Goal: Task Accomplishment & Management: Complete application form

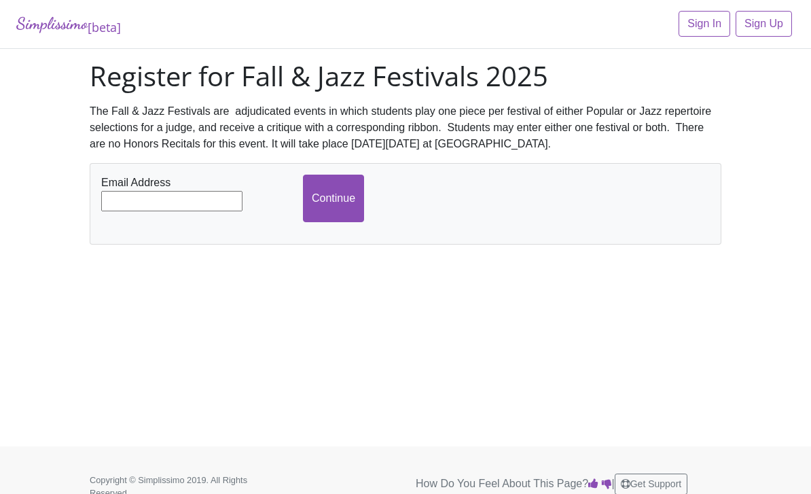
click at [207, 203] on input "text" at bounding box center [171, 201] width 141 height 20
type input "[EMAIL_ADDRESS][DOMAIN_NAME]"
click at [337, 213] on input "Continue" at bounding box center [333, 199] width 61 height 48
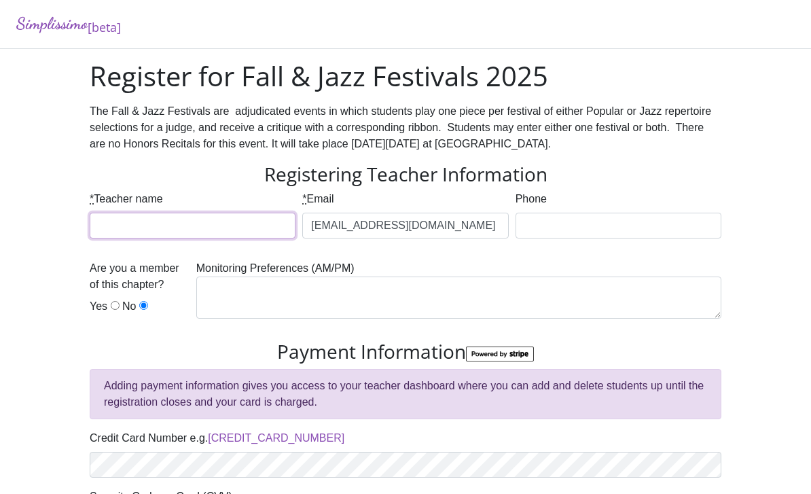
click at [214, 223] on input "* Teacher name" at bounding box center [193, 226] width 206 height 26
type input "[PERSON_NAME]"
click at [563, 231] on input "Phone" at bounding box center [619, 226] width 206 height 26
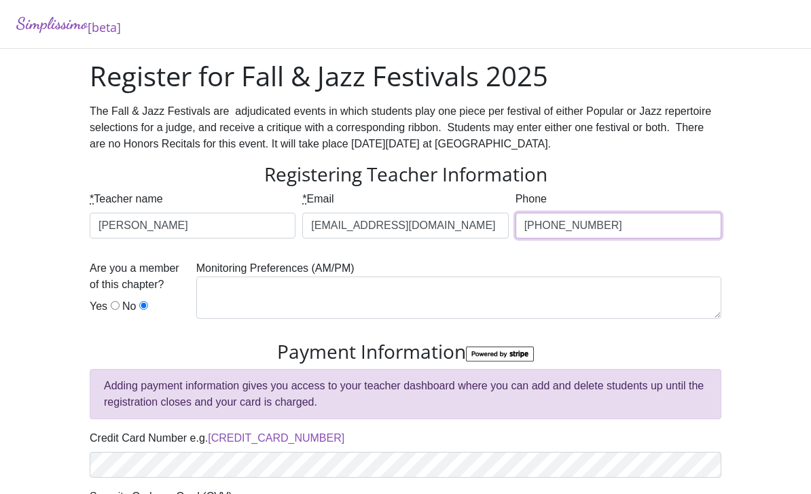
type input "[PHONE_NUMBER]"
click at [113, 308] on input "Yes" at bounding box center [115, 305] width 9 height 9
radio input "true"
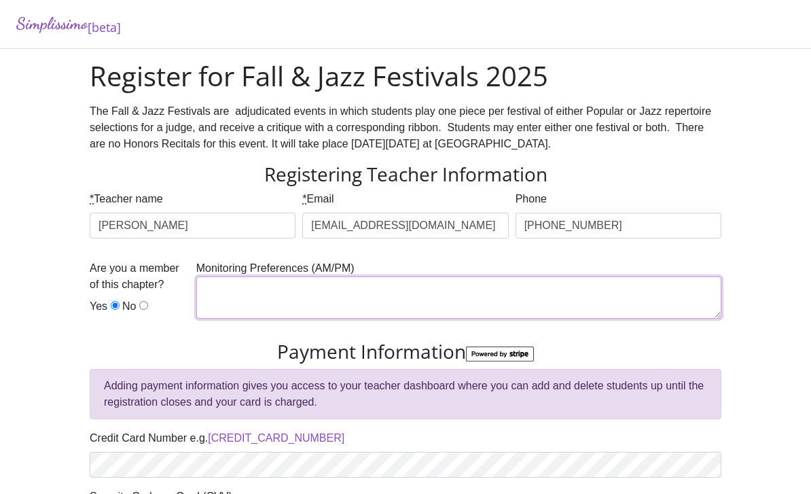
click at [377, 298] on textarea at bounding box center [458, 298] width 525 height 42
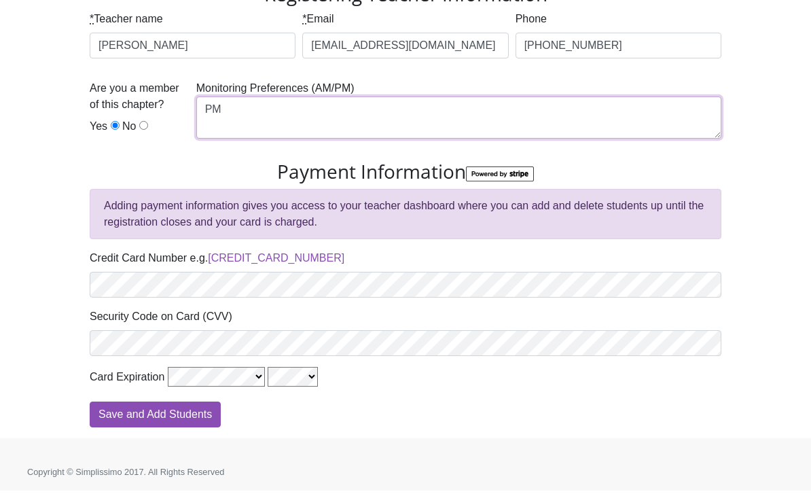
scroll to position [133, 0]
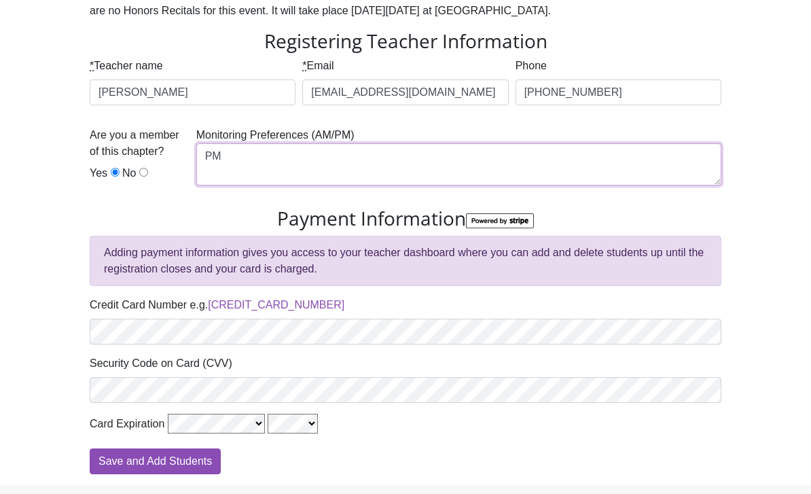
type textarea "PM"
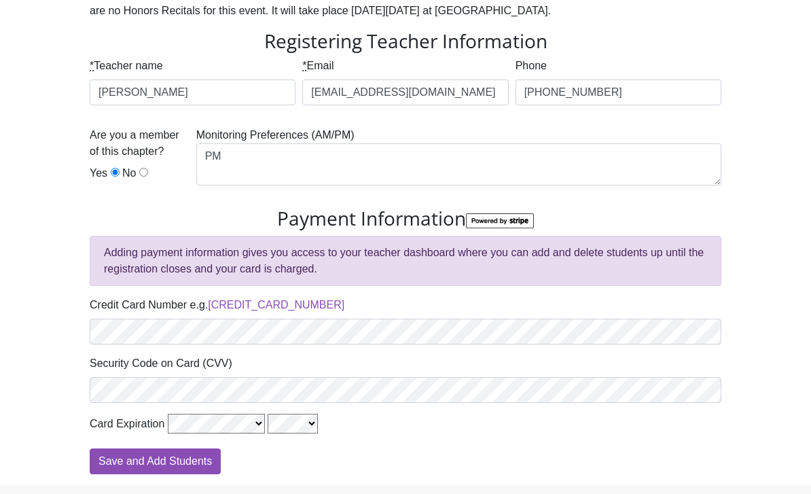
click at [199, 462] on input "Save and Add Students" at bounding box center [155, 461] width 131 height 26
type input "Processing"
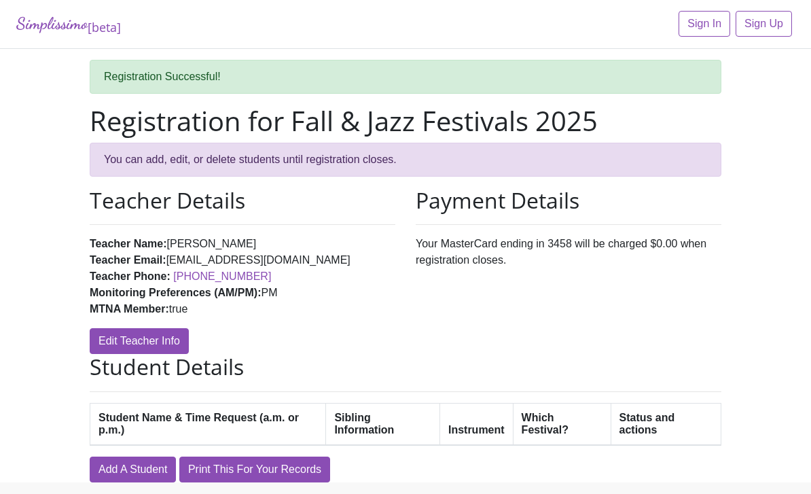
scroll to position [16, 0]
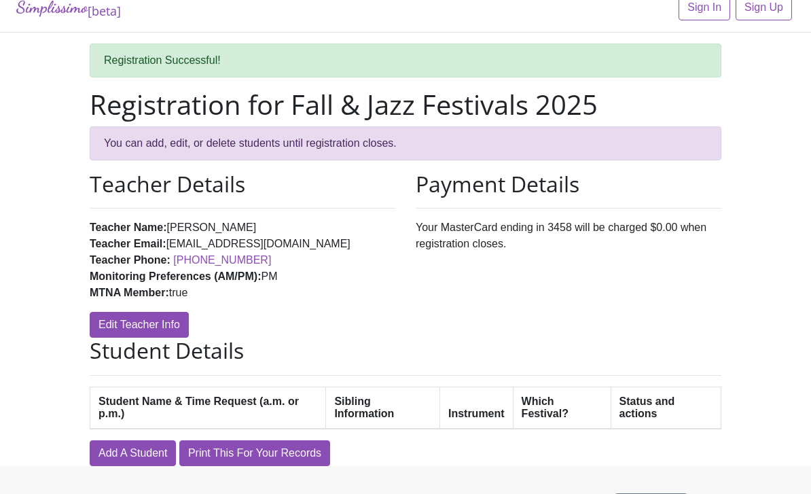
click at [137, 455] on link "Add A Student" at bounding box center [133, 453] width 86 height 26
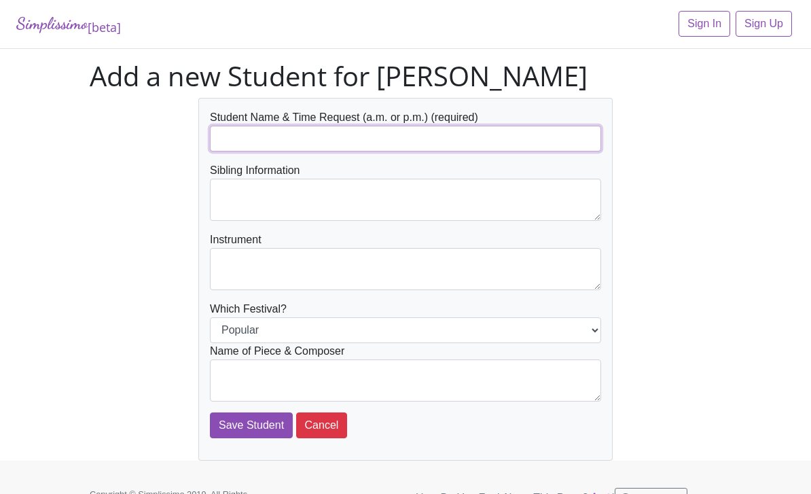
click at [280, 137] on input "text" at bounding box center [405, 139] width 391 height 26
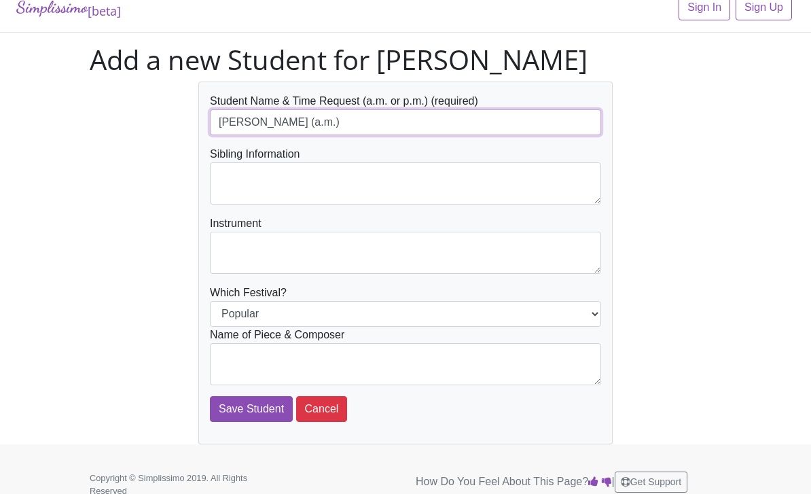
type input "[PERSON_NAME] (a.m.)"
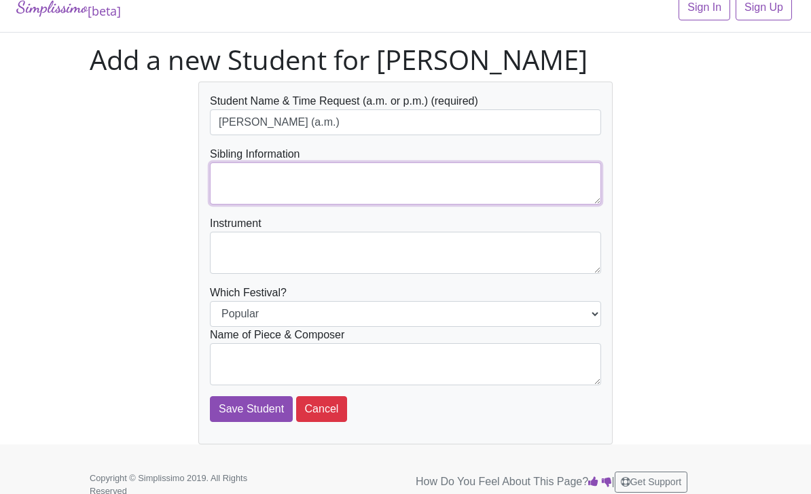
click at [330, 189] on textarea at bounding box center [405, 183] width 391 height 42
type textarea "none"
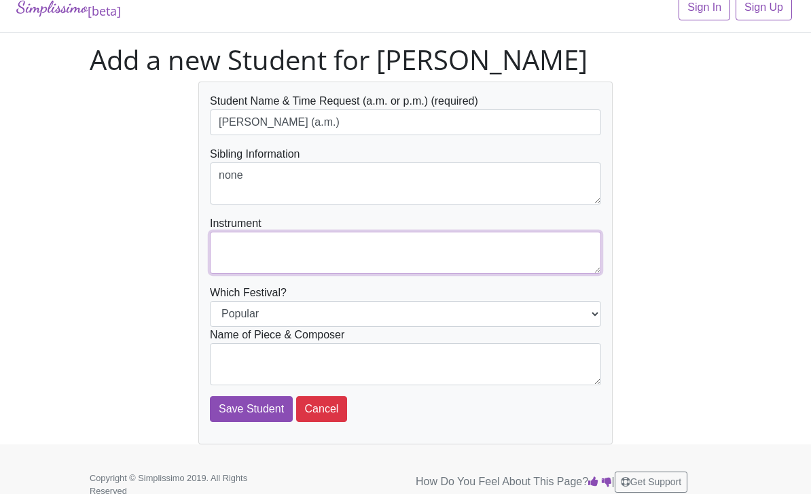
click at [296, 249] on textarea at bounding box center [405, 253] width 391 height 42
type textarea "piano"
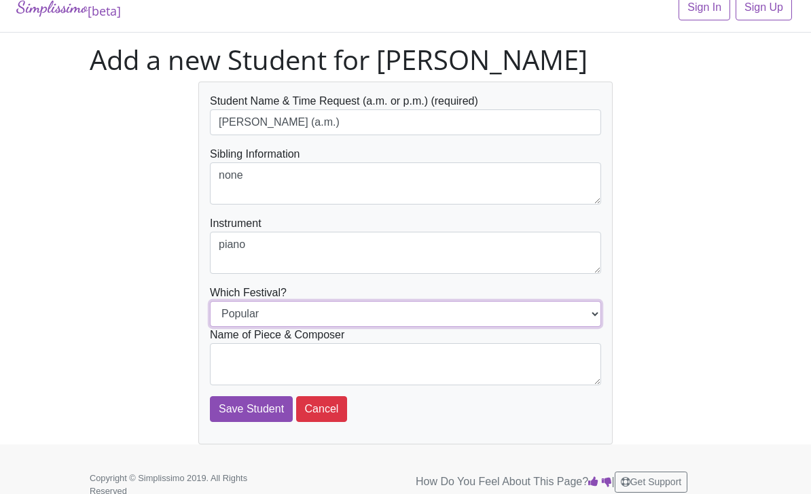
click at [339, 317] on select "Popular Jazz" at bounding box center [405, 314] width 391 height 26
select select "Jazz"
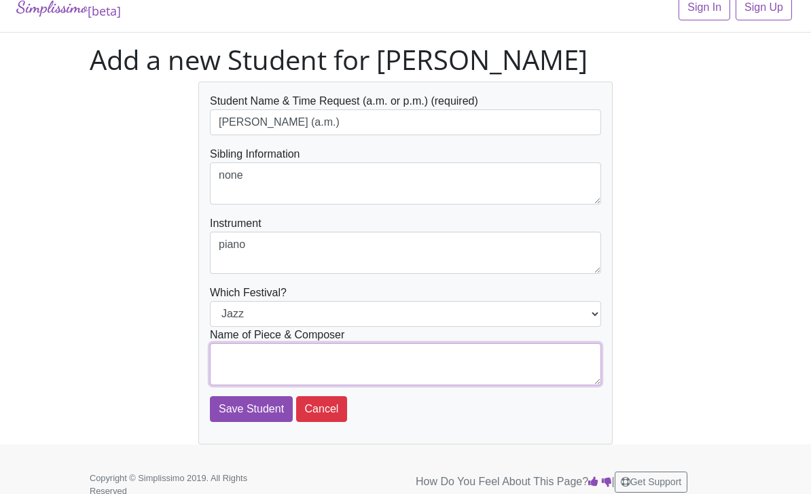
click at [334, 367] on textarea at bounding box center [405, 364] width 391 height 42
type textarea "Mr. B Goes to College by [PERSON_NAME]"
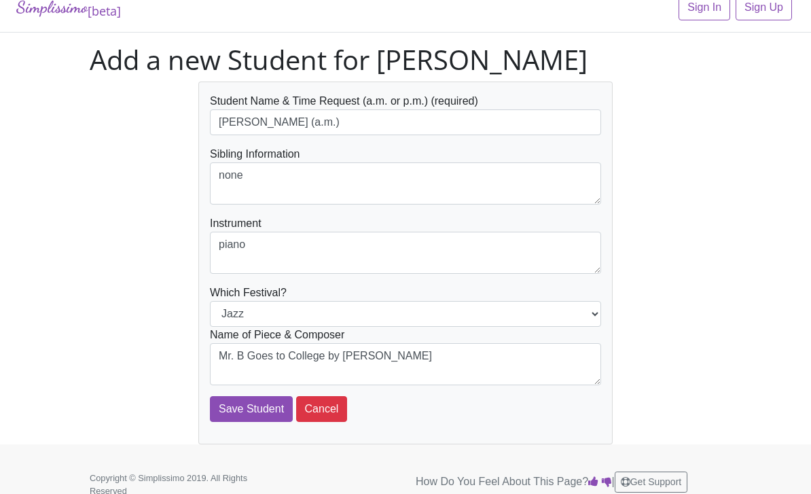
click at [246, 408] on input "Save Student" at bounding box center [251, 409] width 83 height 26
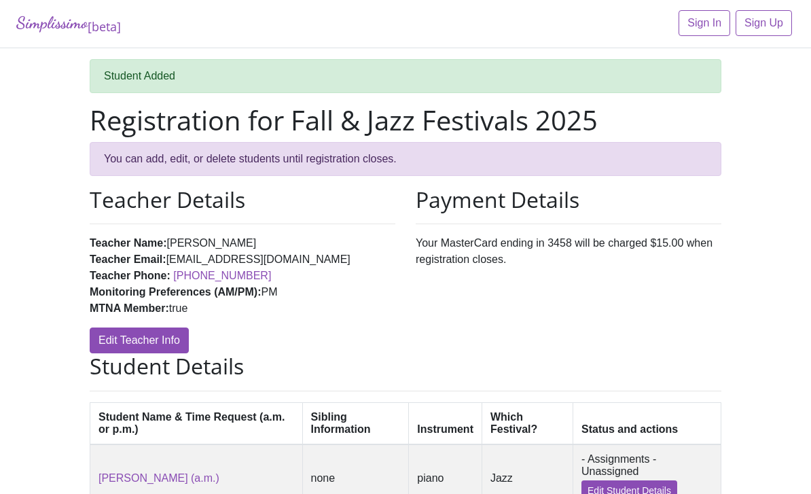
scroll to position [81, 0]
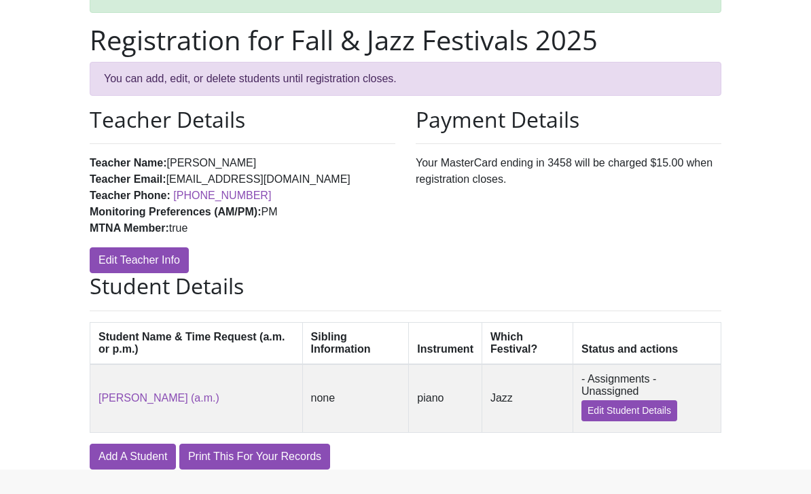
click at [149, 465] on link "Add A Student" at bounding box center [133, 457] width 86 height 26
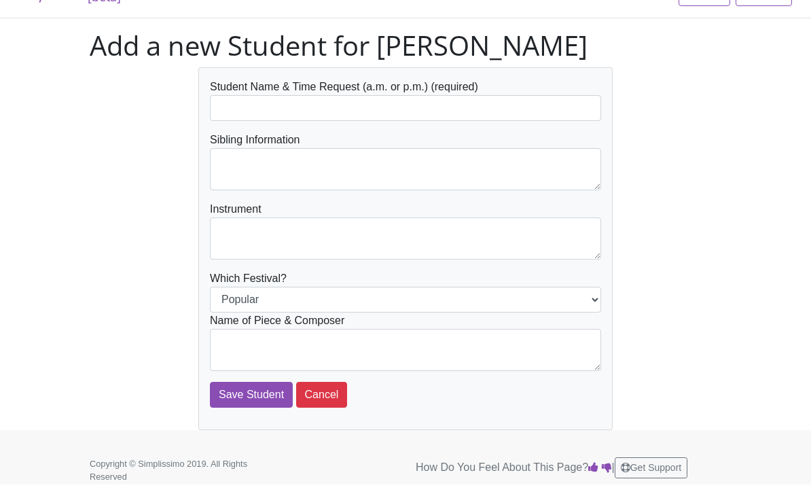
scroll to position [16, 0]
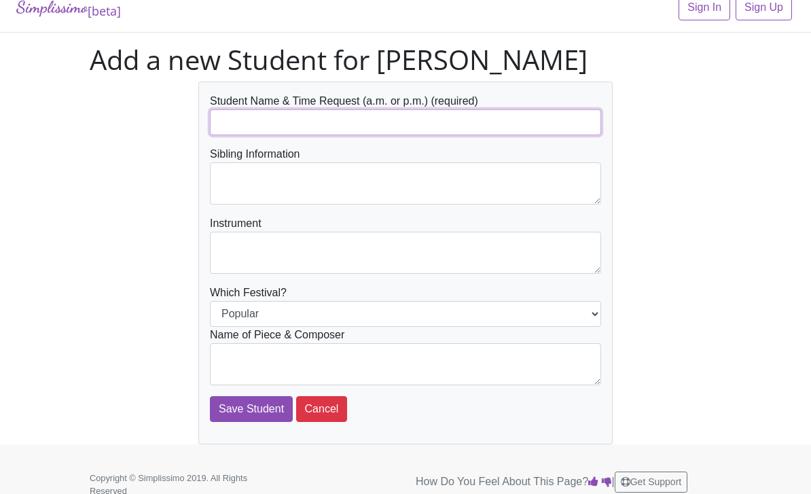
click at [283, 109] on input "text" at bounding box center [405, 122] width 391 height 26
type input "[PERSON_NAME] (p.m.)"
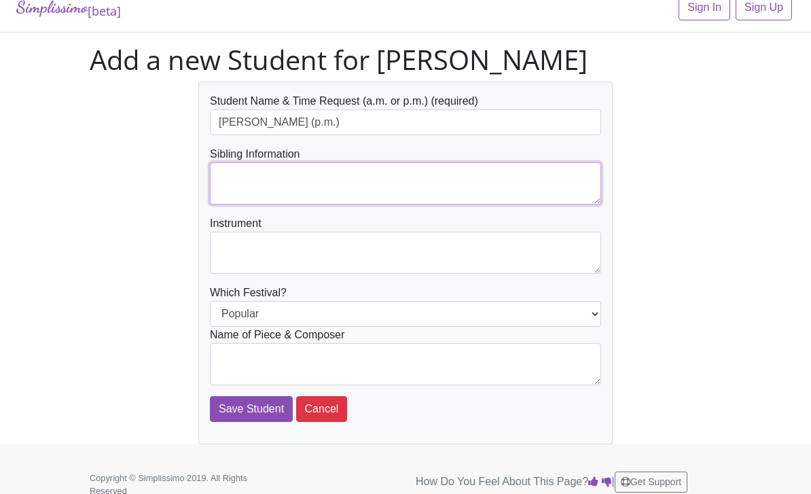
click at [311, 177] on textarea at bounding box center [405, 183] width 391 height 42
type textarea "none"
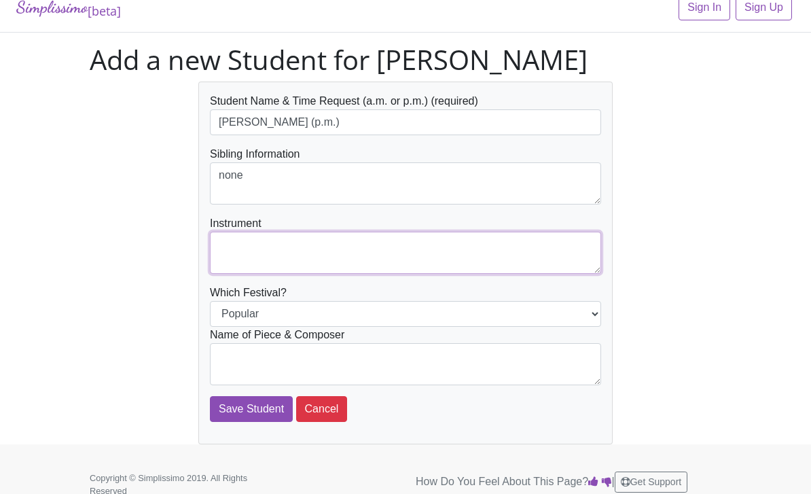
click at [316, 251] on textarea at bounding box center [405, 253] width 391 height 42
type textarea "piano"
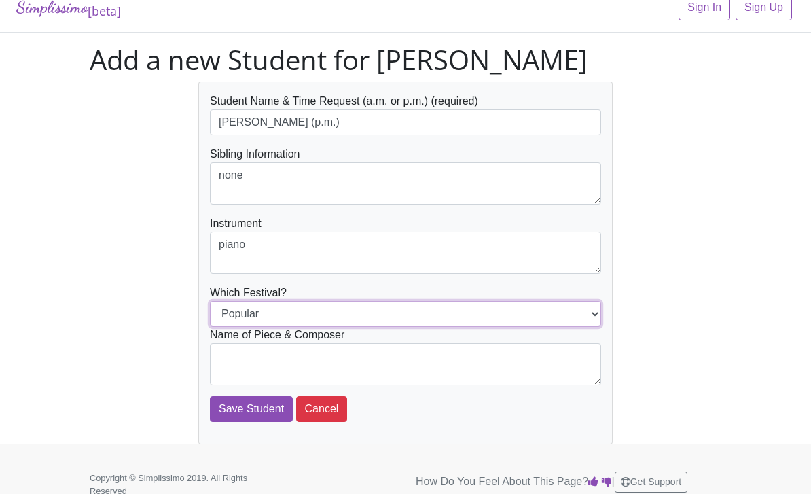
click at [345, 315] on select "Popular Jazz" at bounding box center [405, 314] width 391 height 26
select select "Jazz"
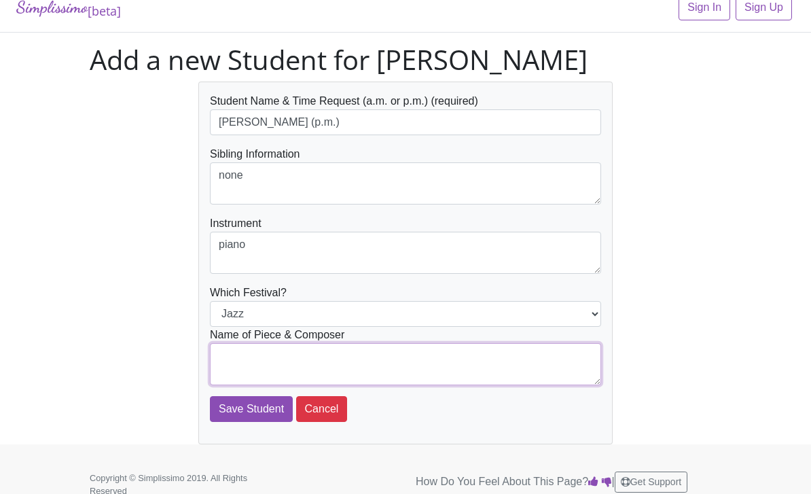
click at [322, 353] on textarea at bounding box center [405, 364] width 391 height 42
type textarea "Surfboard Boogie by Martha Mier"
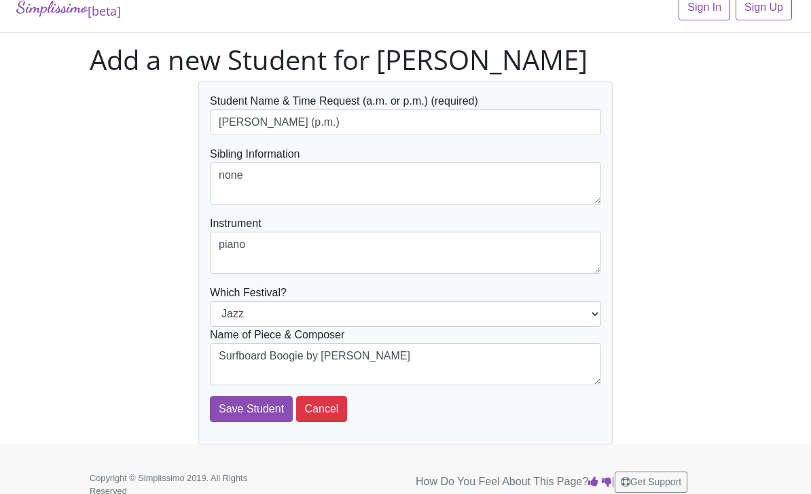
click at [251, 410] on input "Save Student" at bounding box center [251, 409] width 83 height 26
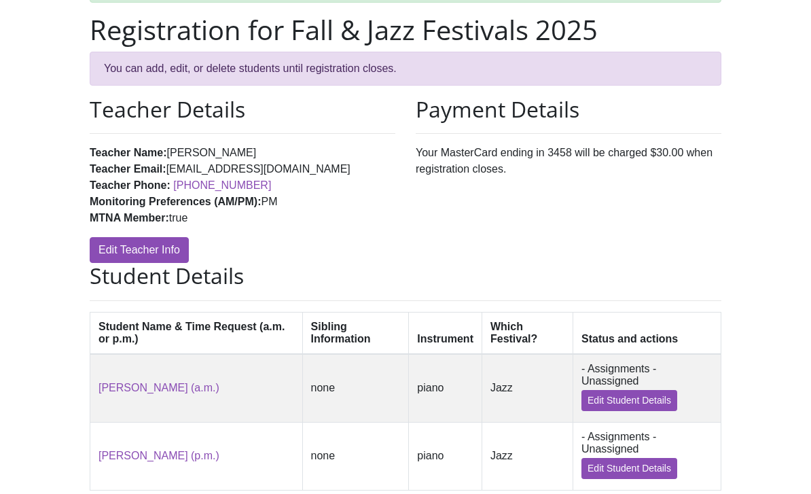
scroll to position [110, 0]
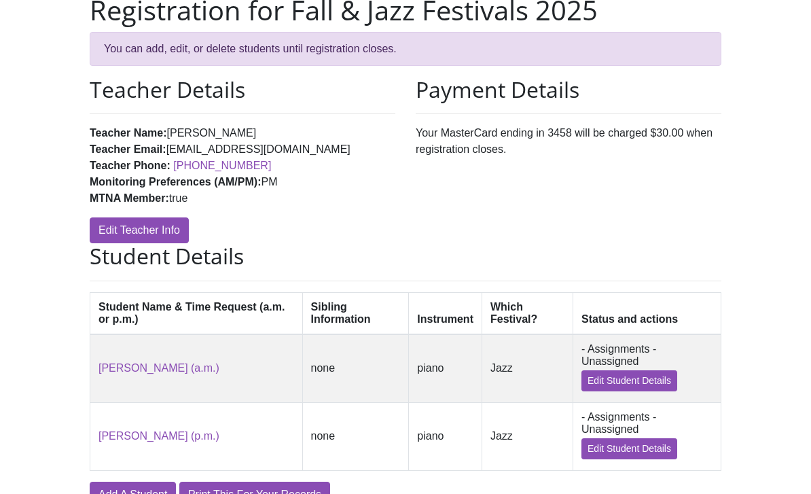
click at [141, 493] on link "Add A Student" at bounding box center [133, 495] width 86 height 26
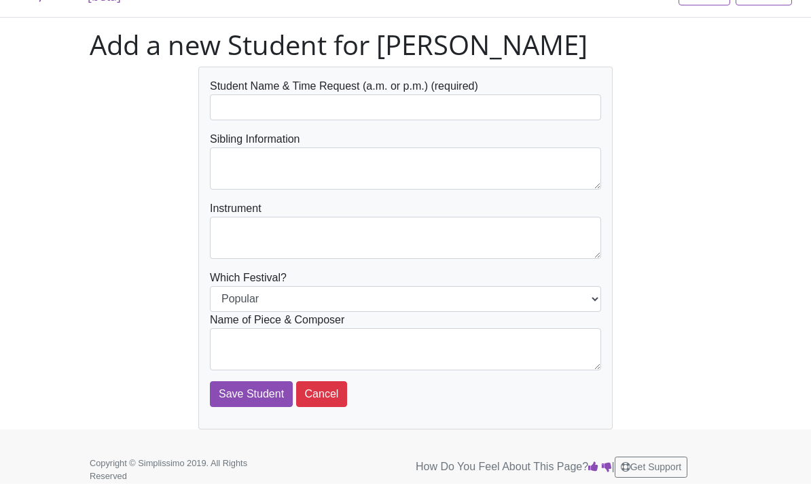
scroll to position [16, 0]
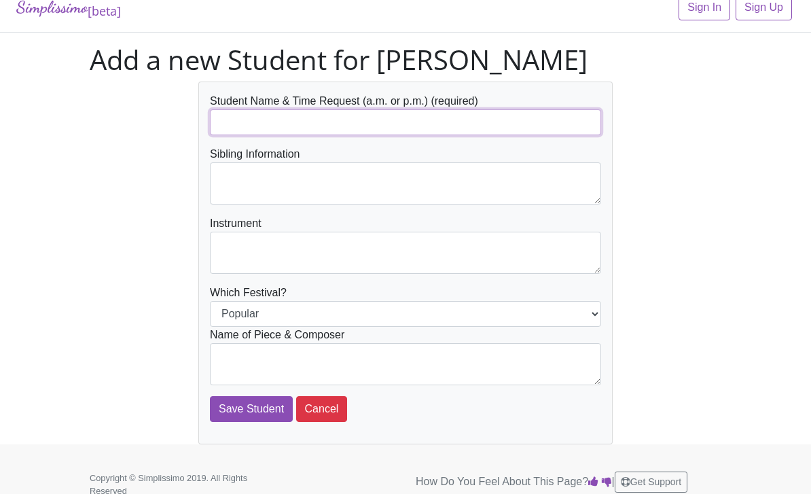
click at [303, 117] on input "text" at bounding box center [405, 122] width 391 height 26
type input "[PERSON_NAME] (any time)"
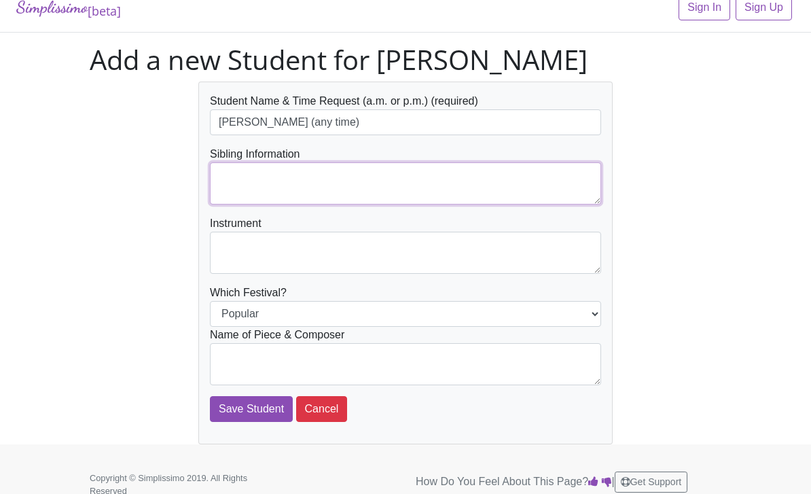
click at [317, 183] on textarea at bounding box center [405, 183] width 391 height 42
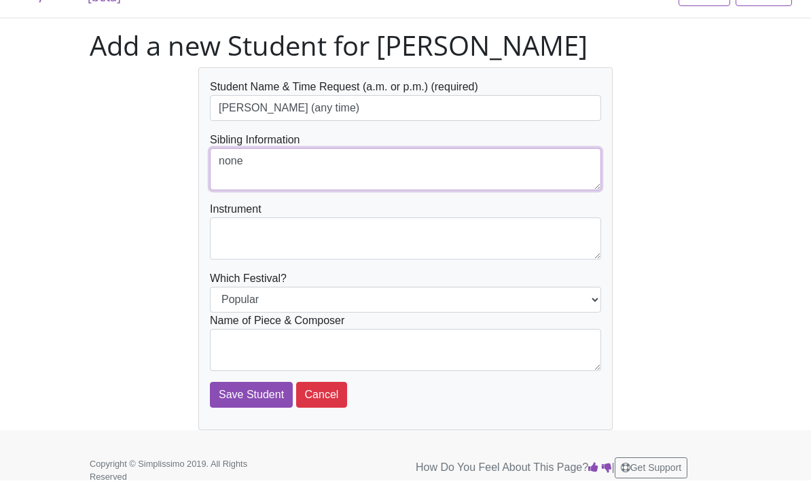
scroll to position [0, 0]
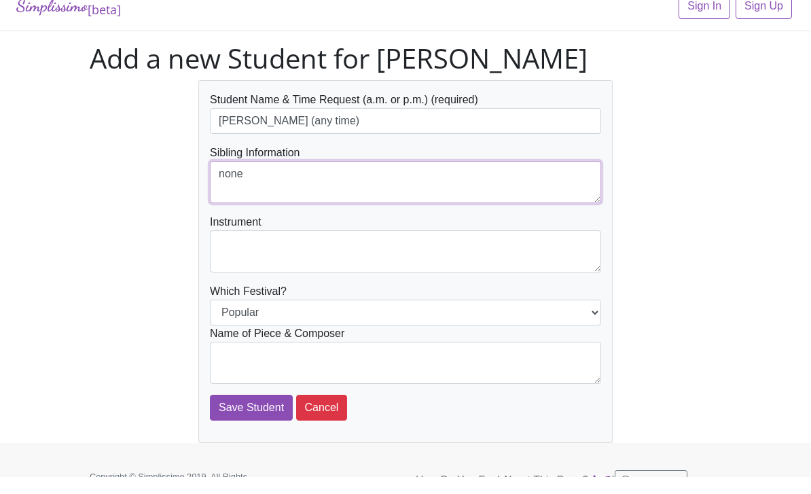
type textarea "none"
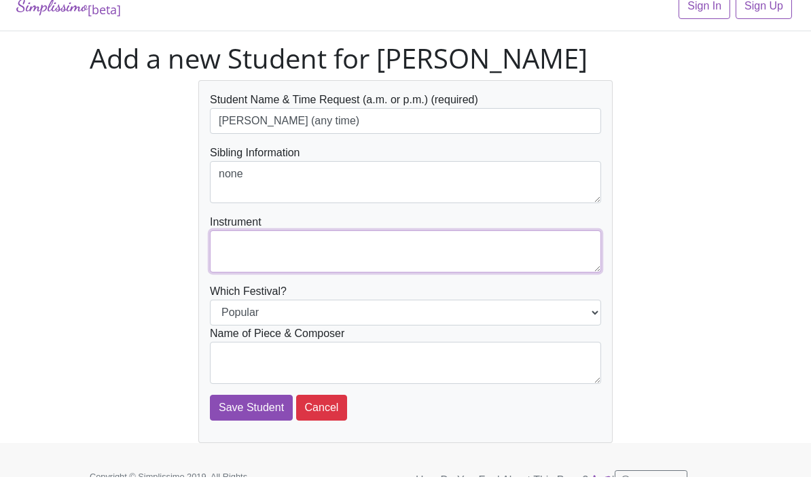
click at [286, 249] on textarea at bounding box center [405, 269] width 391 height 42
type textarea "piano"
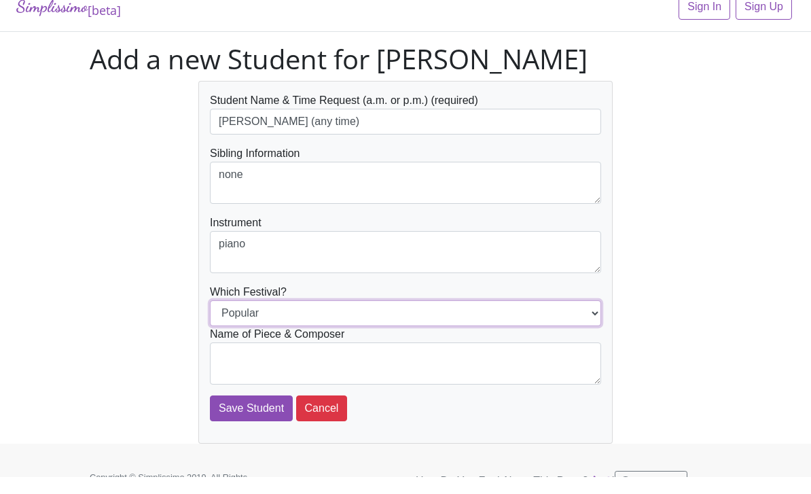
click at [319, 317] on select "Popular Jazz" at bounding box center [405, 330] width 391 height 26
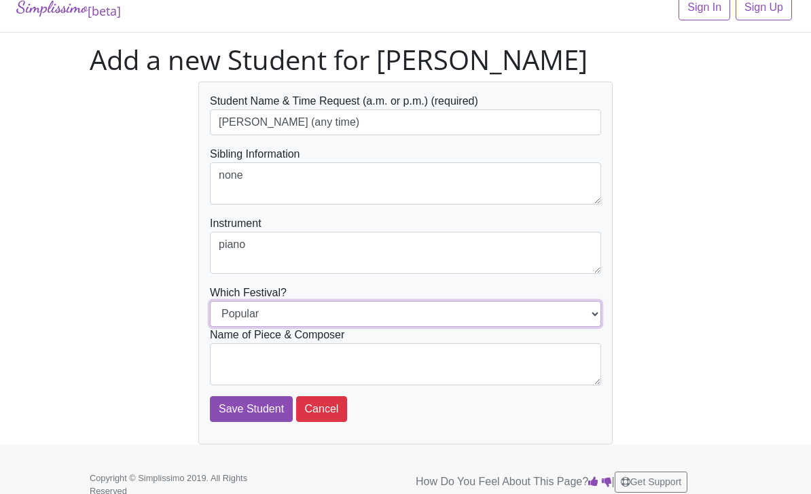
select select "Jazz"
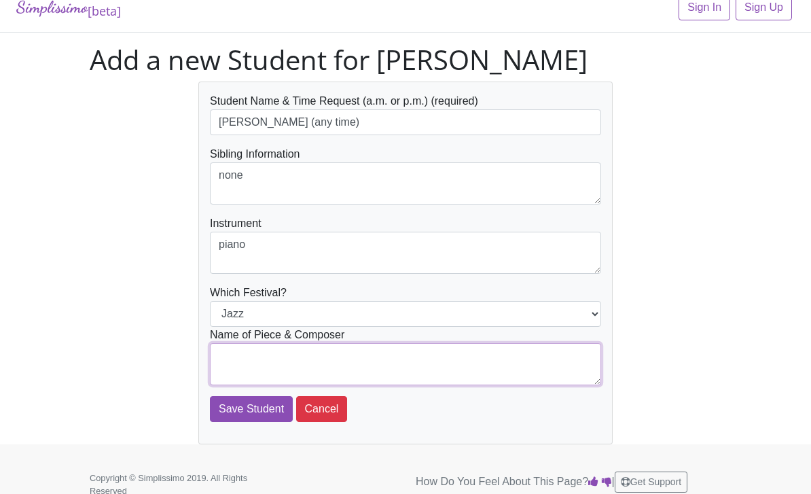
click at [309, 366] on textarea at bounding box center [405, 364] width 391 height 42
click at [340, 359] on textarea at bounding box center [405, 364] width 391 height 42
type textarea "Red Rose Rendevous by Martha Mier"
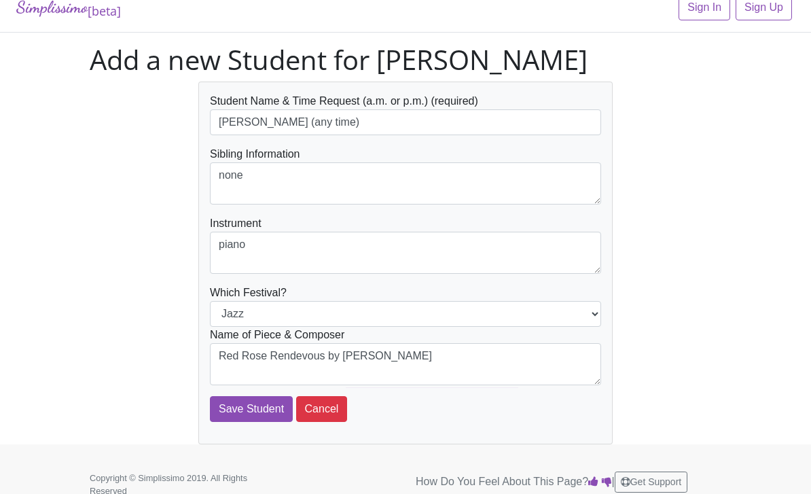
click at [251, 406] on input "Save Student" at bounding box center [251, 409] width 83 height 26
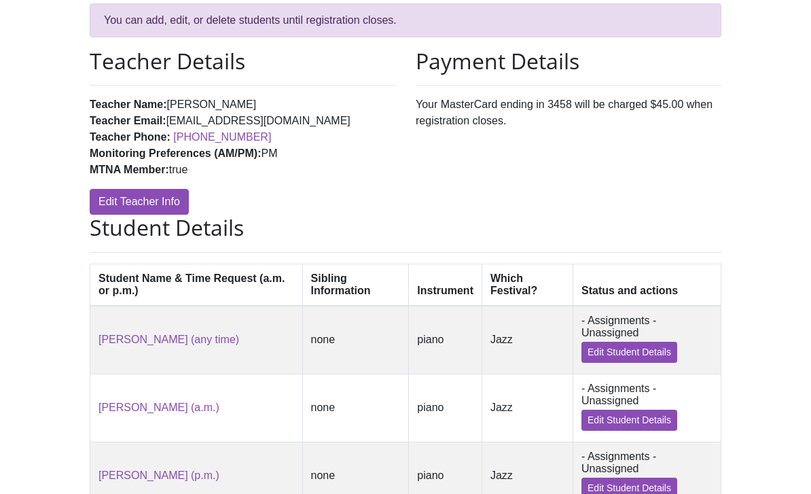
scroll to position [139, 0]
click at [636, 425] on link "Edit Student Details" at bounding box center [630, 420] width 96 height 21
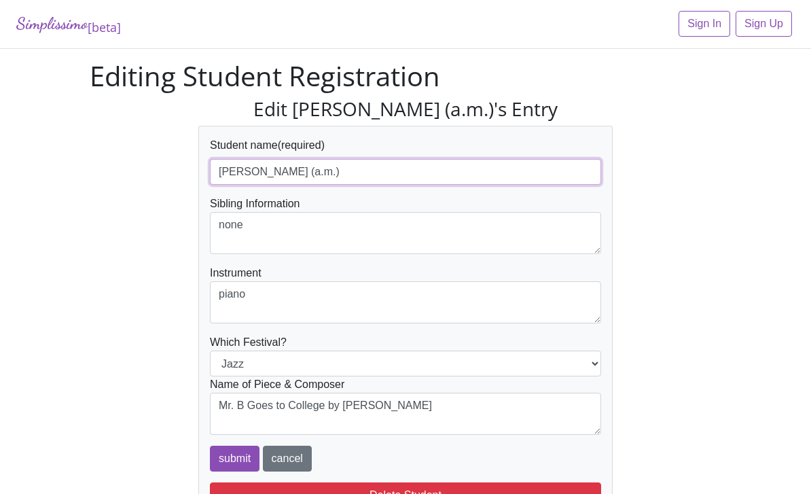
click at [370, 181] on input "[PERSON_NAME] (a.m.)" at bounding box center [405, 172] width 391 height 26
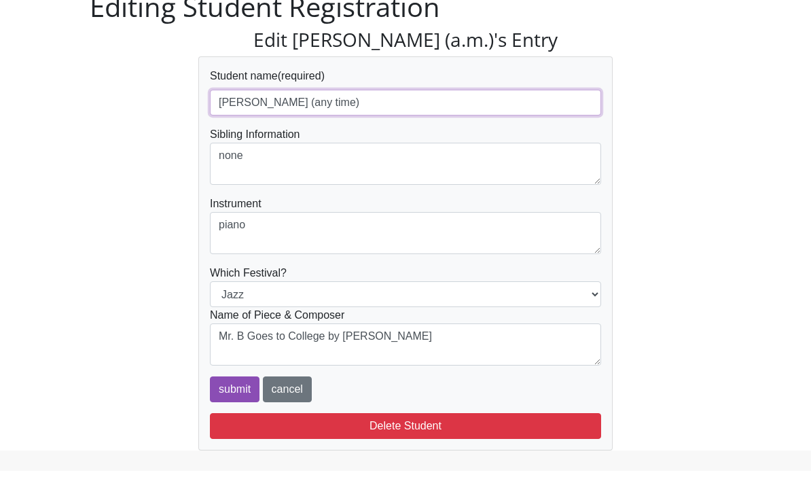
scroll to position [89, 0]
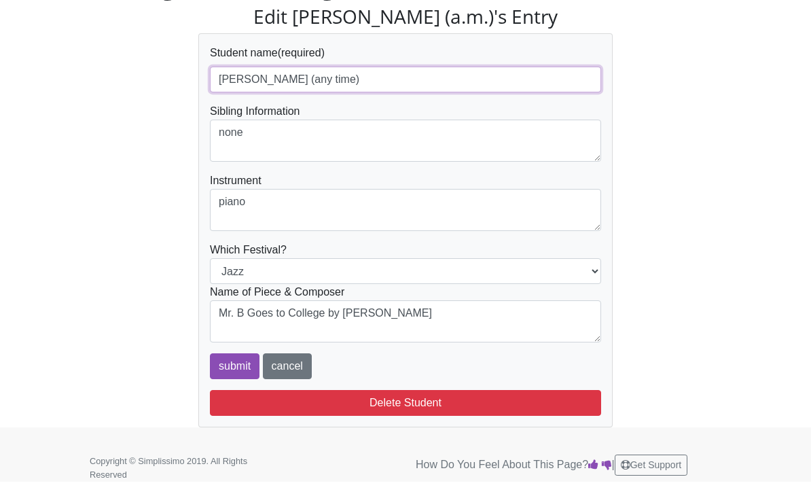
type input "[PERSON_NAME] (any time)"
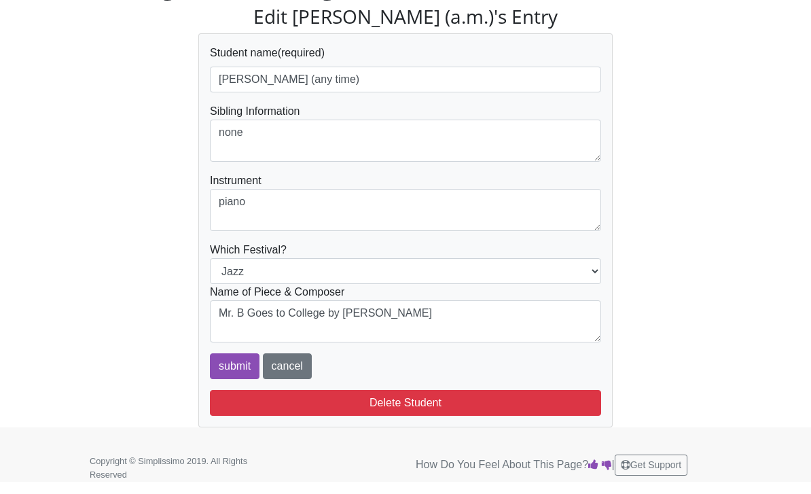
click at [238, 363] on input "submit" at bounding box center [235, 370] width 50 height 26
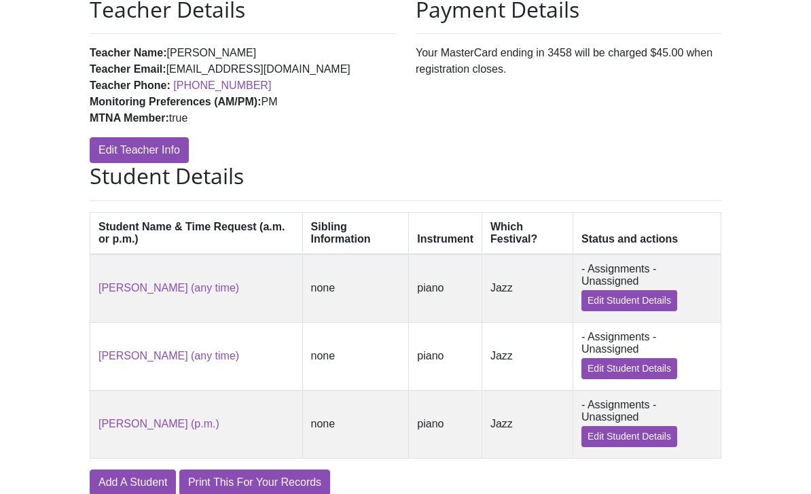
scroll to position [222, 0]
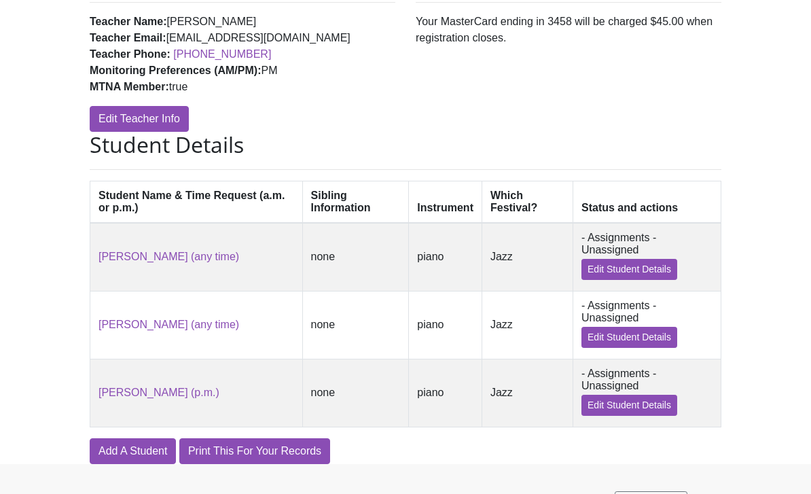
click at [147, 461] on link "Add A Student" at bounding box center [133, 451] width 86 height 26
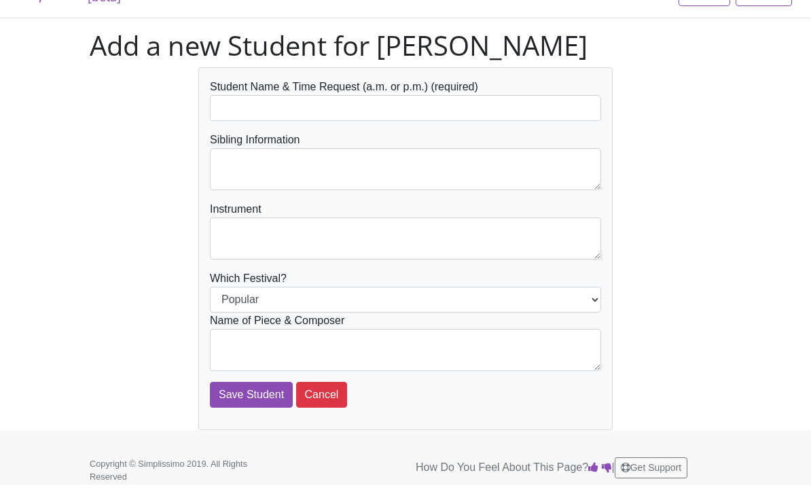
scroll to position [16, 0]
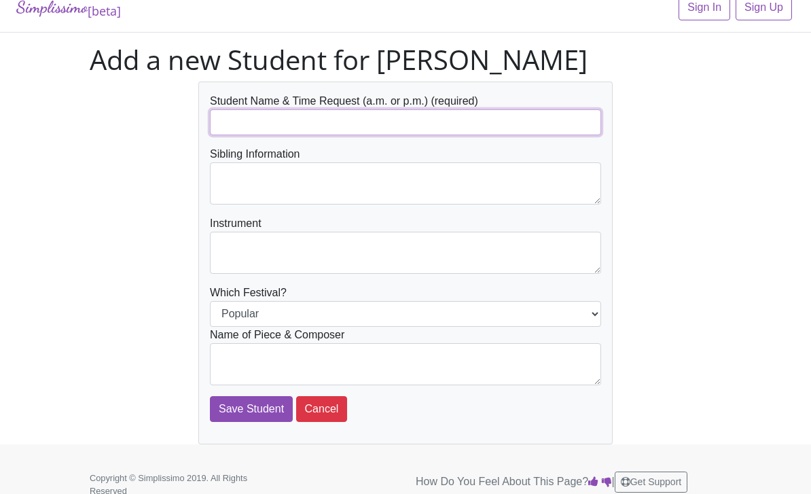
click at [327, 122] on input "text" at bounding box center [405, 122] width 391 height 26
type input "[PERSON_NAME] (any time)"
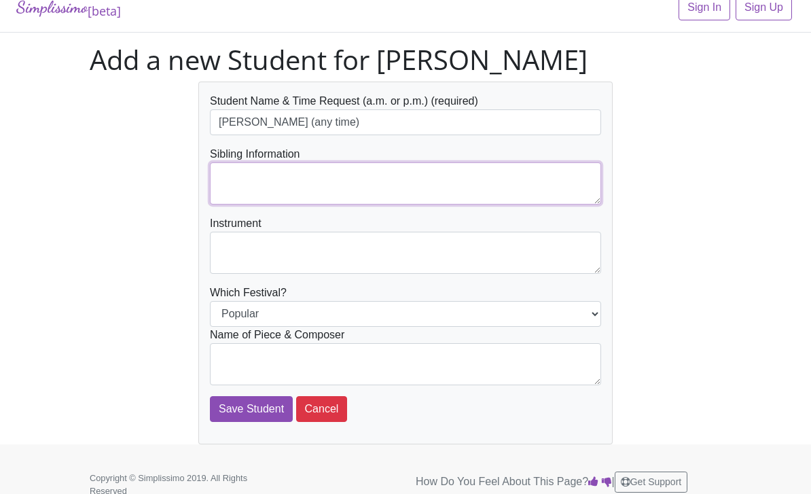
click at [332, 165] on textarea at bounding box center [405, 183] width 391 height 42
type textarea "none"
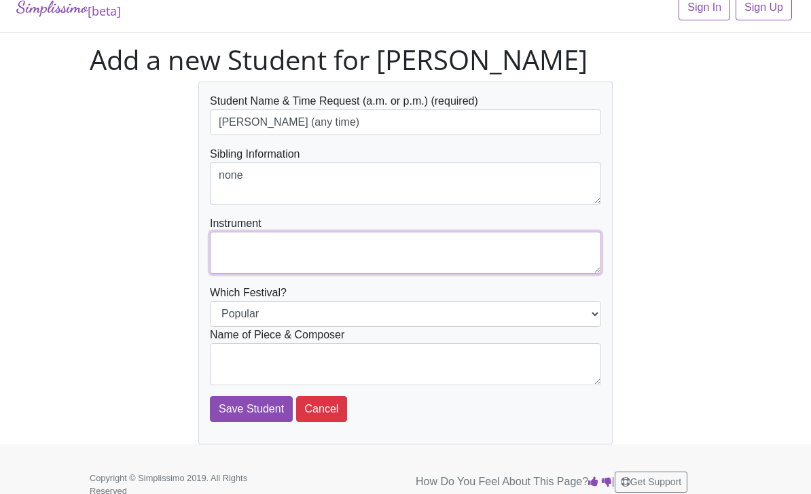
click at [283, 247] on textarea at bounding box center [405, 253] width 391 height 42
type textarea "piano"
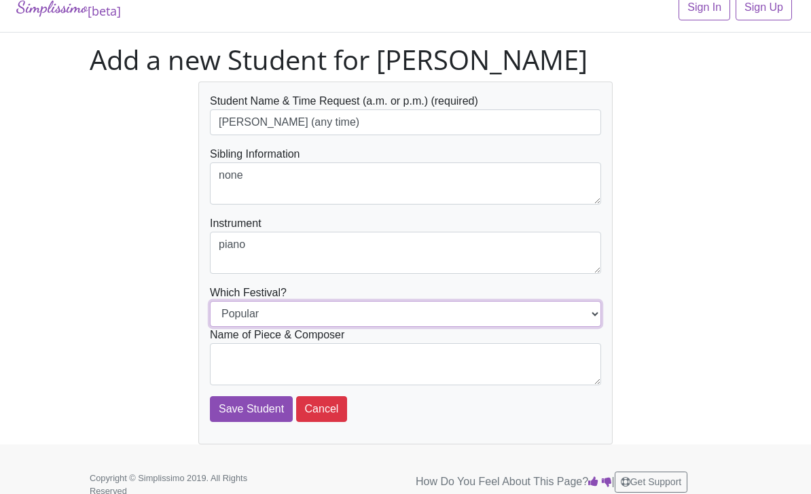
click at [313, 310] on select "Popular Jazz" at bounding box center [405, 314] width 391 height 26
select select "Jazz"
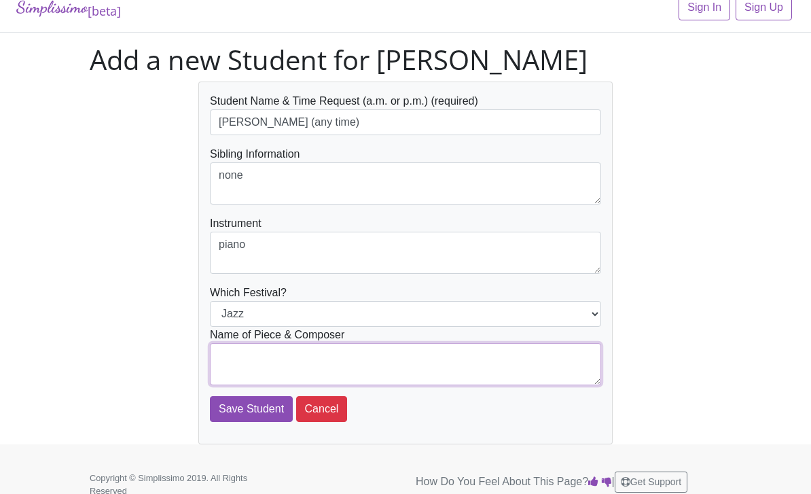
click at [298, 359] on textarea at bounding box center [405, 364] width 391 height 42
click at [421, 359] on textarea "I’m Always Chasing Rainbows by" at bounding box center [405, 364] width 391 height 42
type textarea "I’m Always Chasing Rainbows by Harry Carrol"
click at [249, 412] on input "Save Student" at bounding box center [251, 409] width 83 height 26
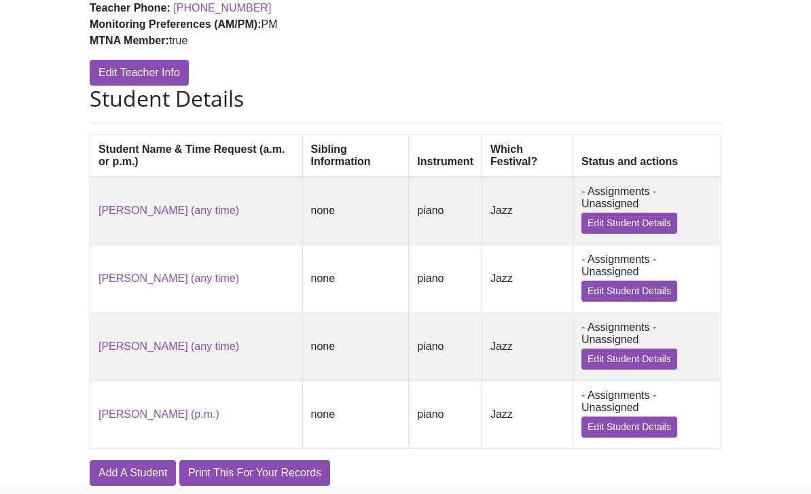
scroll to position [293, 0]
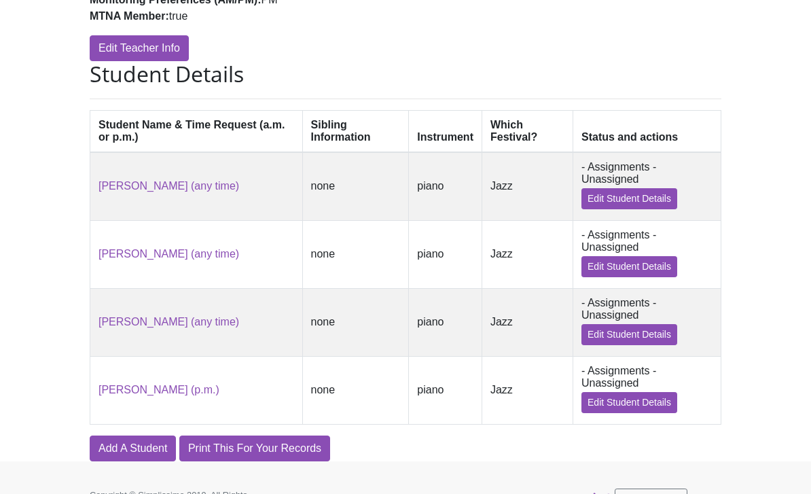
click at [128, 461] on link "Add A Student" at bounding box center [133, 448] width 86 height 26
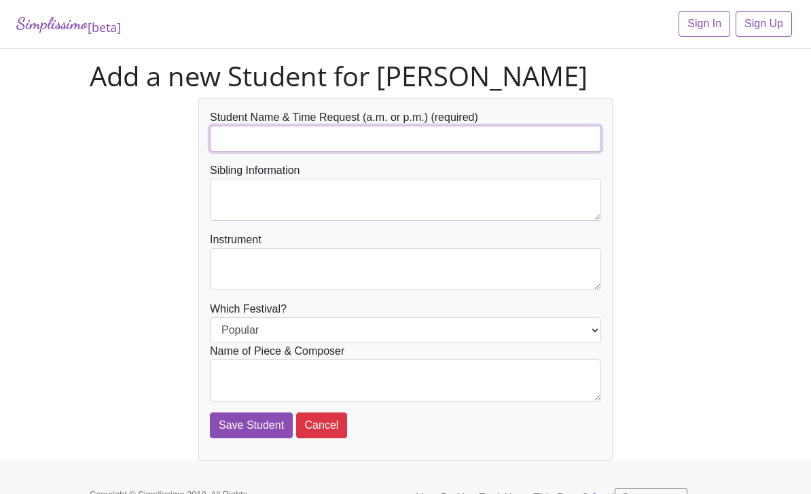
click at [286, 138] on input "text" at bounding box center [405, 139] width 391 height 26
type input "Caroline Pittman (p.m.)"
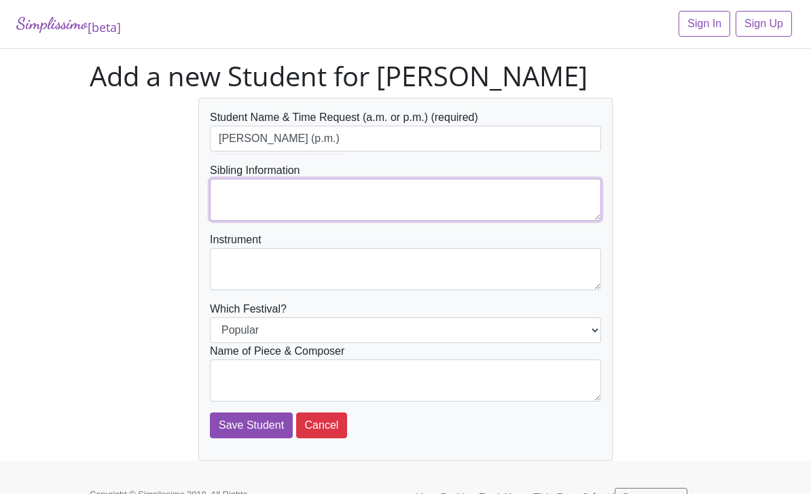
click at [263, 196] on textarea at bounding box center [405, 200] width 391 height 42
type textarea "Teacher’s Daughter (Molly Pittman)"
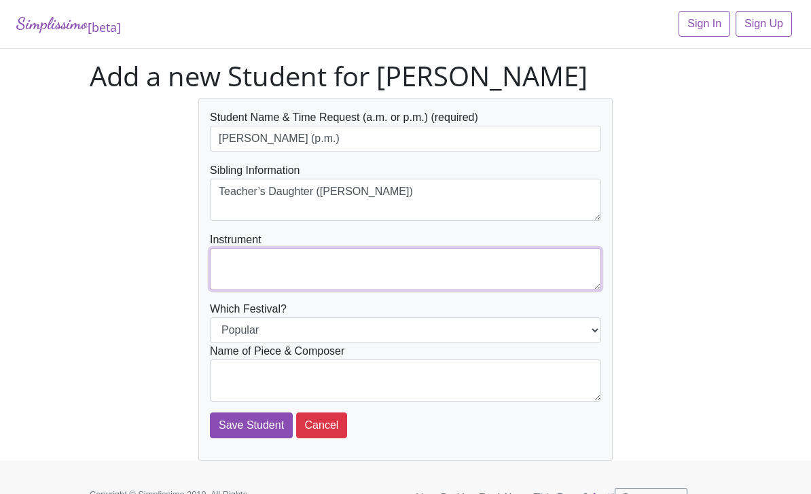
click at [286, 268] on textarea at bounding box center [405, 269] width 391 height 42
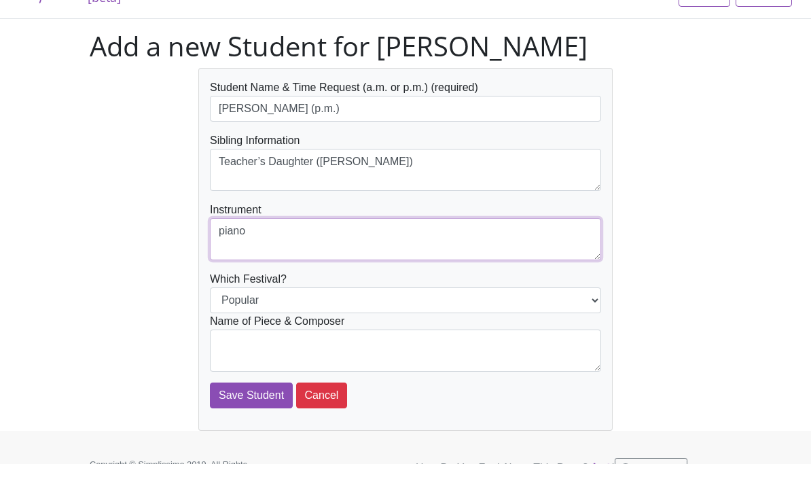
scroll to position [3, 0]
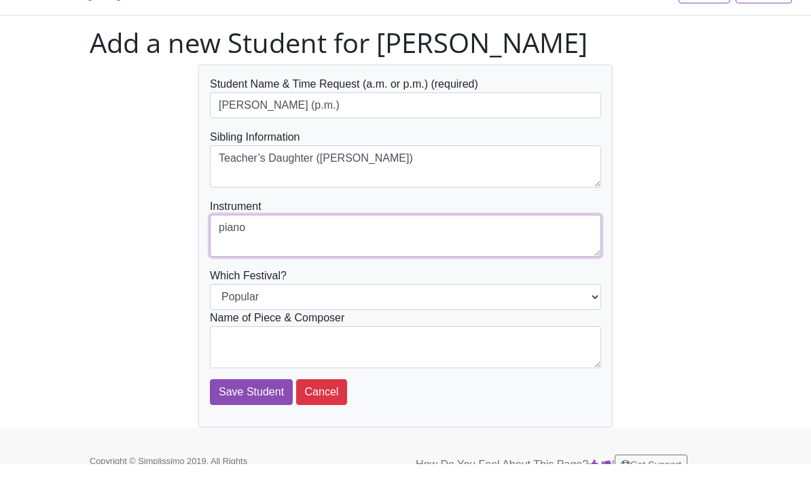
type textarea "piano"
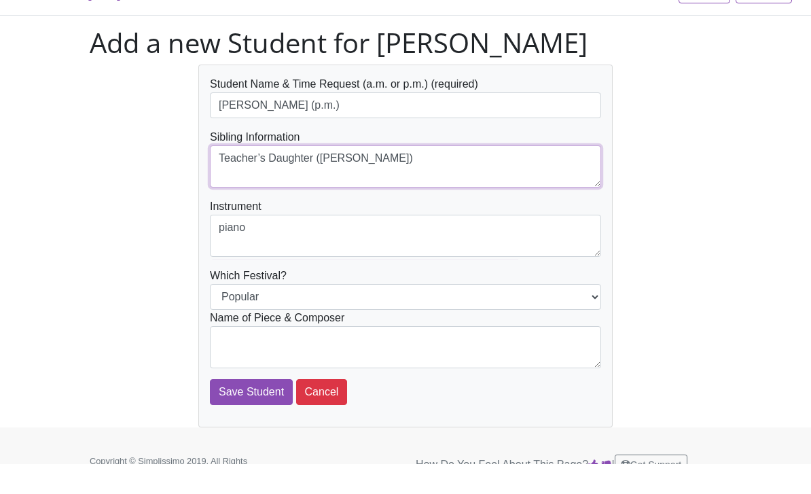
click at [425, 175] on textarea "Teacher’s Daughter (Molly Pittman)" at bounding box center [405, 196] width 391 height 42
type textarea "Teacher’s Daughter (Molly Pittman) Sibling to Caleb Pittman"
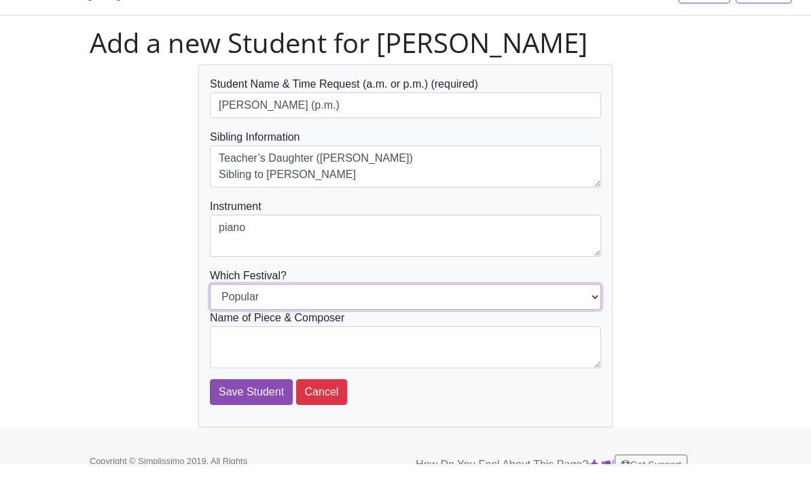
click at [325, 314] on select "Popular Jazz" at bounding box center [405, 327] width 391 height 26
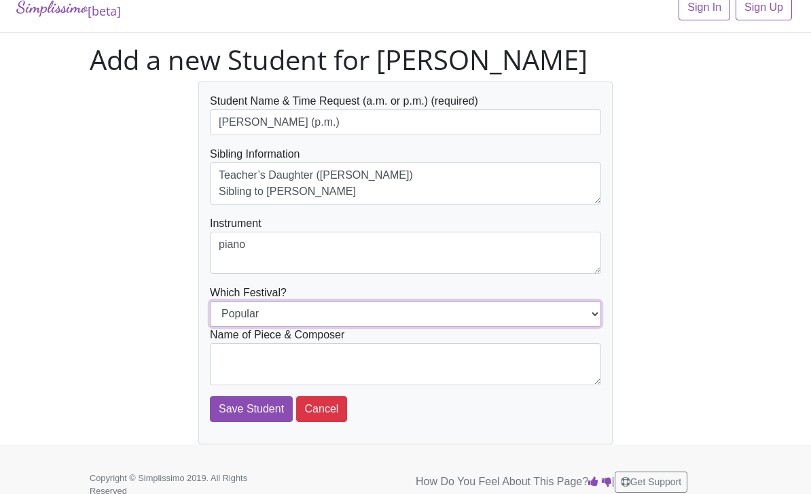
select select "Jazz"
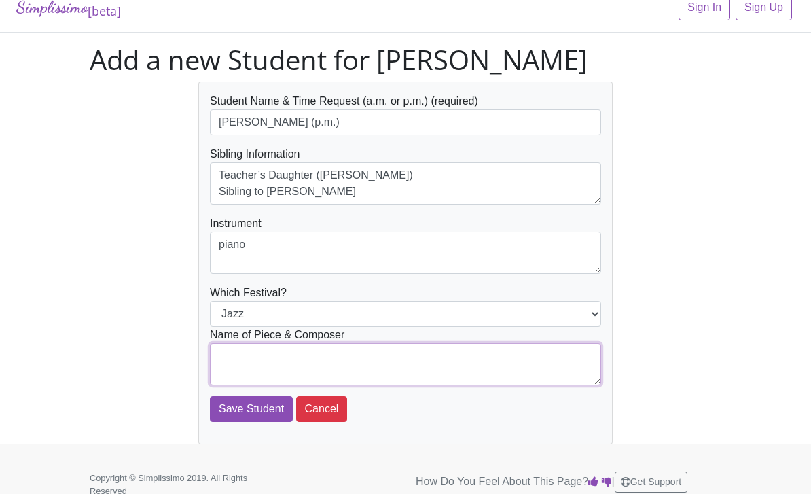
click at [289, 361] on textarea at bounding box center [405, 364] width 391 height 42
type textarea "Sneaky Business by Martha Mier"
click at [255, 413] on input "Save Student" at bounding box center [251, 409] width 83 height 26
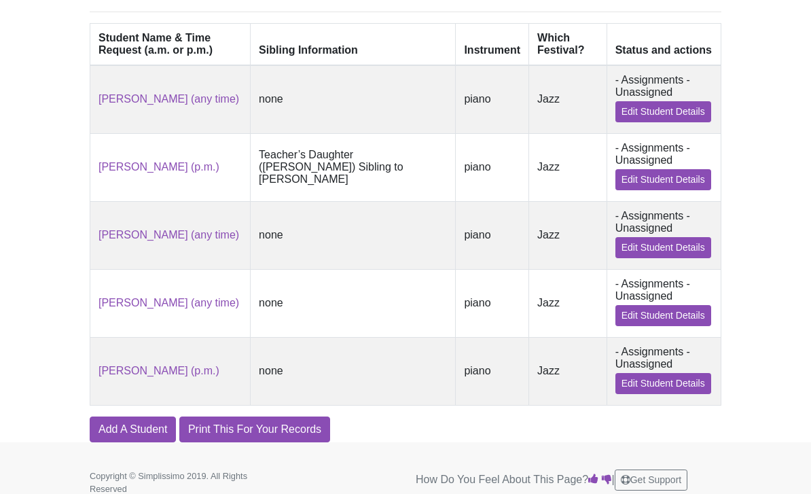
scroll to position [435, 0]
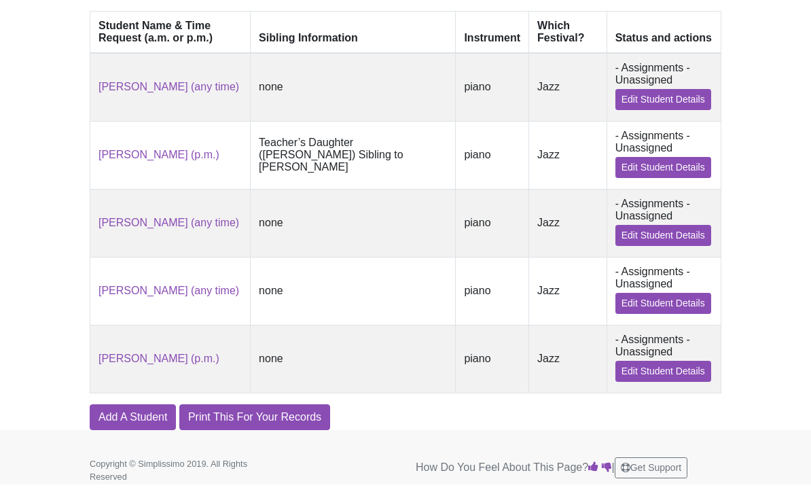
click at [132, 430] on link "Add A Student" at bounding box center [133, 417] width 86 height 26
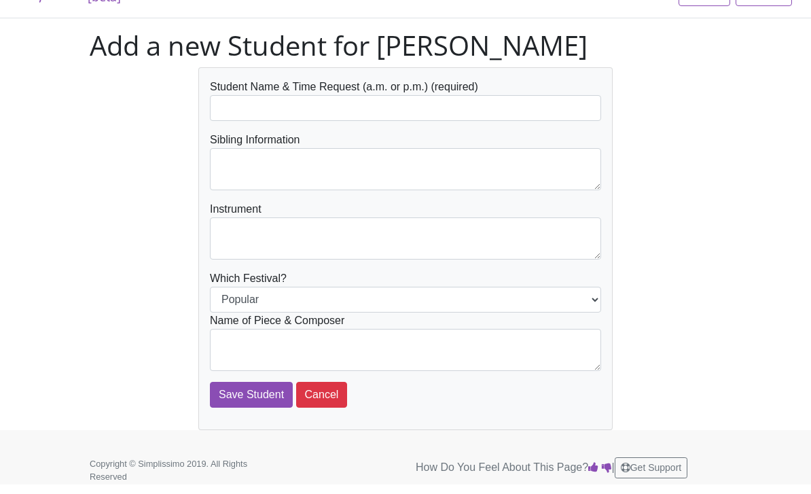
scroll to position [16, 0]
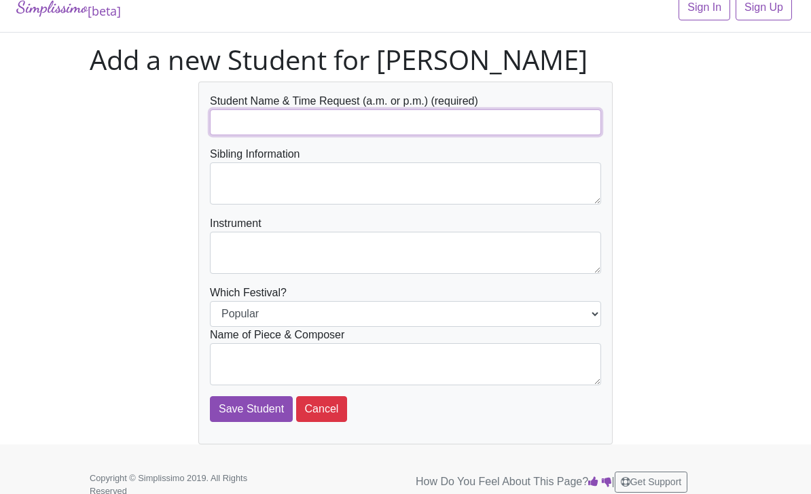
click at [317, 122] on input "text" at bounding box center [405, 122] width 391 height 26
type input "[PERSON_NAME] (p.m.)"
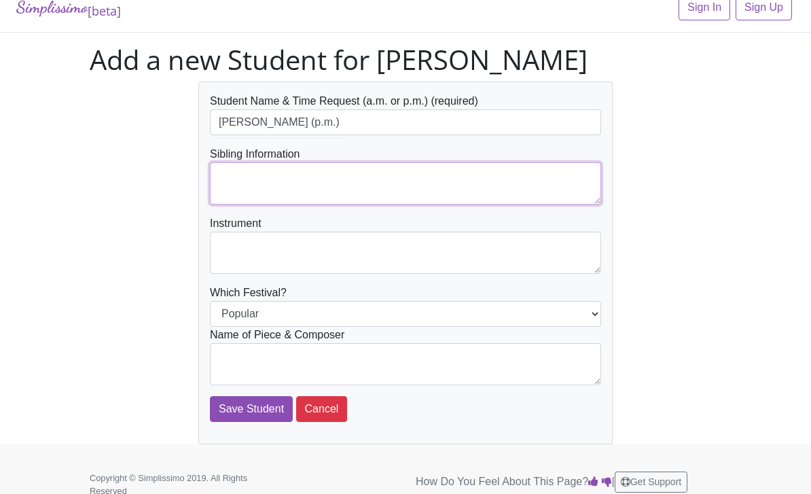
click at [319, 183] on textarea at bounding box center [405, 183] width 391 height 42
type textarea "Teacher’s Son ([PERSON_NAME]) Sibling of [PERSON_NAME]"
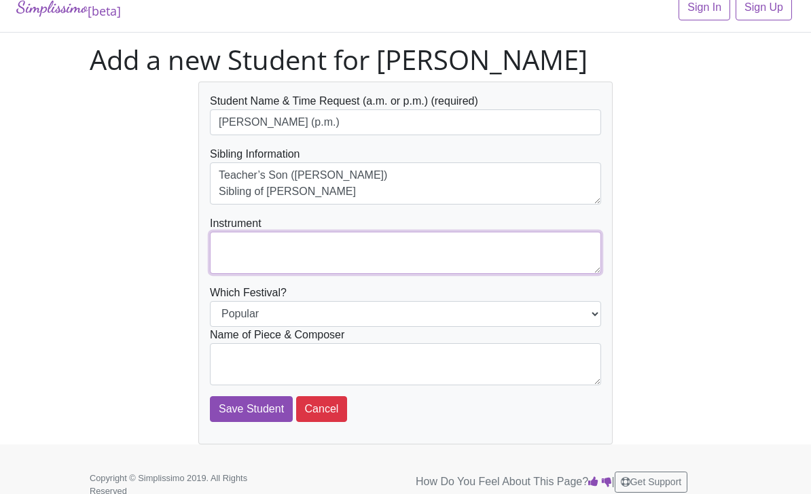
click at [309, 243] on textarea at bounding box center [405, 253] width 391 height 42
type textarea "piano"
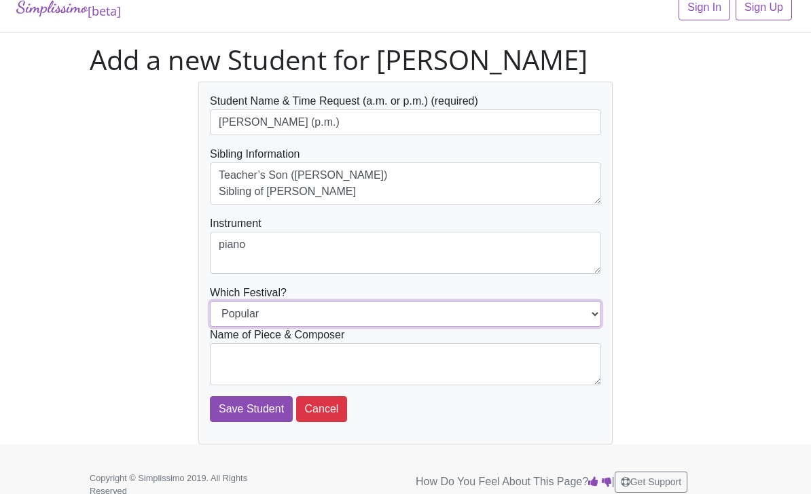
click at [338, 316] on select "Popular Jazz" at bounding box center [405, 314] width 391 height 26
select select "Jazz"
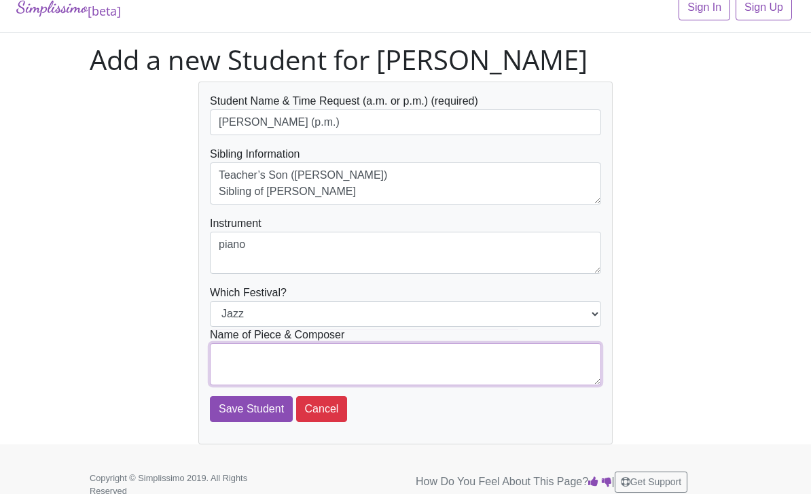
click at [308, 360] on textarea at bounding box center [405, 364] width 391 height 42
click at [310, 359] on textarea at bounding box center [405, 364] width 391 height 42
type textarea "Cool Cats by [PERSON_NAME]"
click at [257, 410] on input "Save Student" at bounding box center [251, 409] width 83 height 26
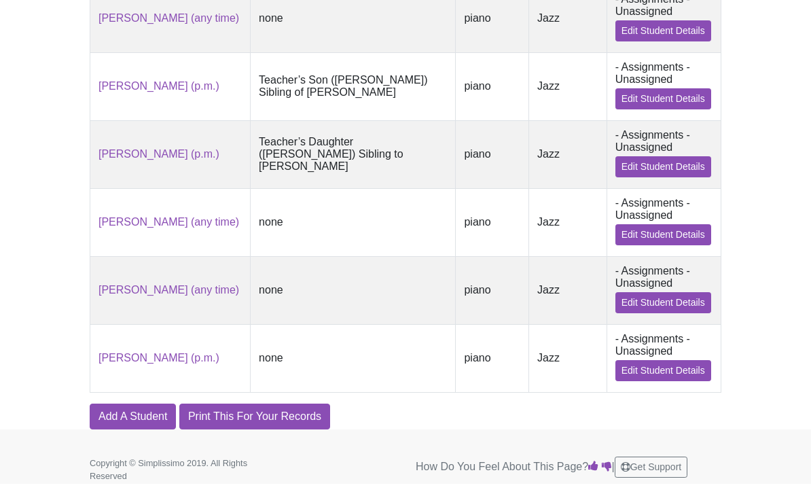
scroll to position [512, 0]
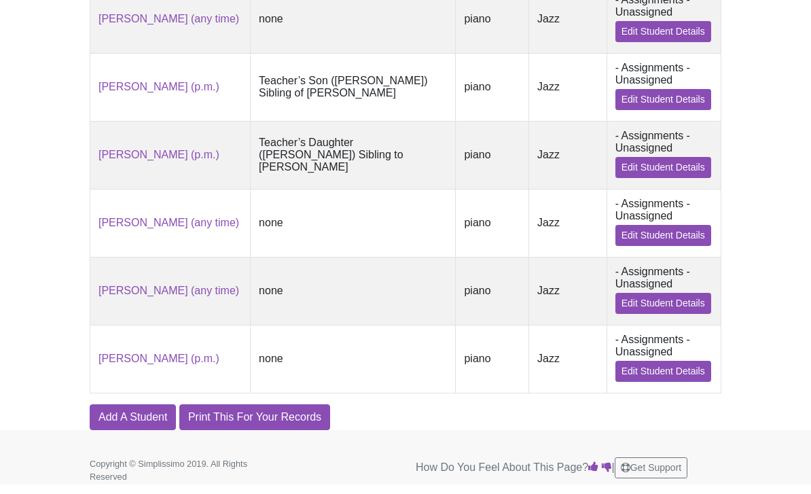
click at [139, 430] on link "Add A Student" at bounding box center [133, 417] width 86 height 26
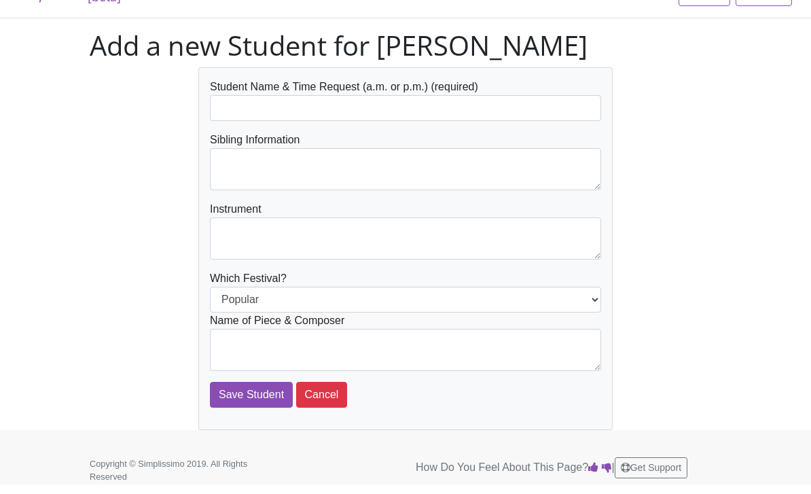
scroll to position [16, 0]
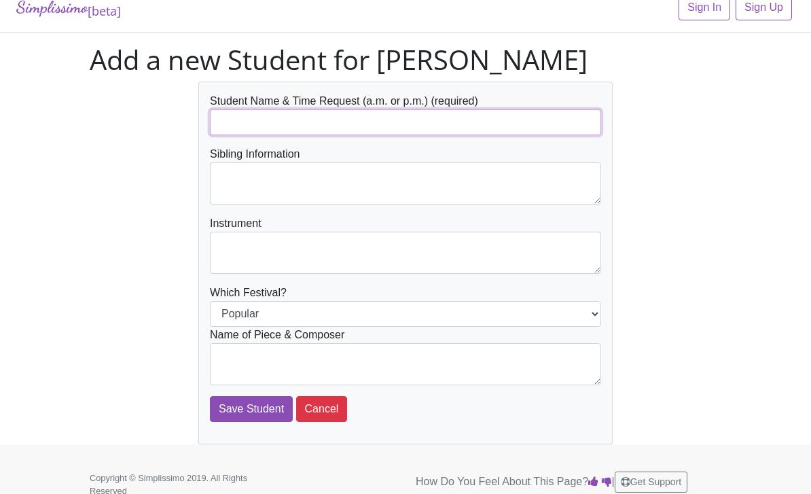
click at [307, 114] on input "text" at bounding box center [405, 122] width 391 height 26
type input "[PERSON_NAME] (must have later p.m. time please)"
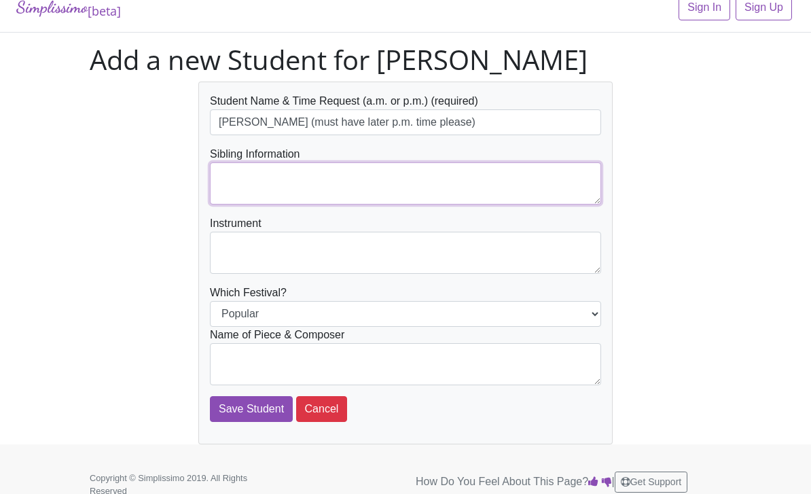
click at [340, 184] on textarea at bounding box center [405, 183] width 391 height 42
type textarea "none"
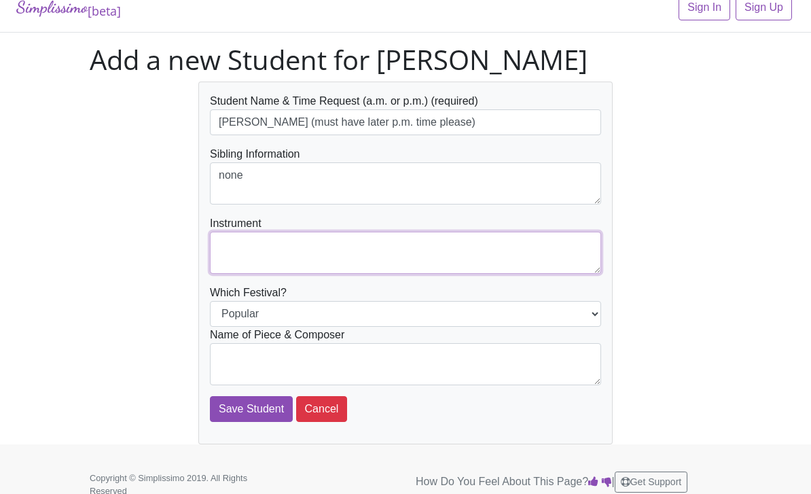
click at [325, 253] on textarea at bounding box center [405, 253] width 391 height 42
type textarea "piano"
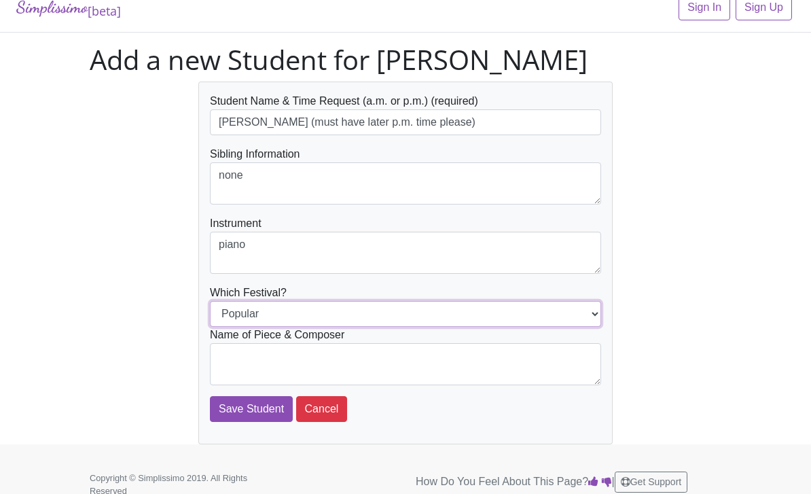
click at [321, 313] on select "Popular Jazz" at bounding box center [405, 314] width 391 height 26
select select "Jazz"
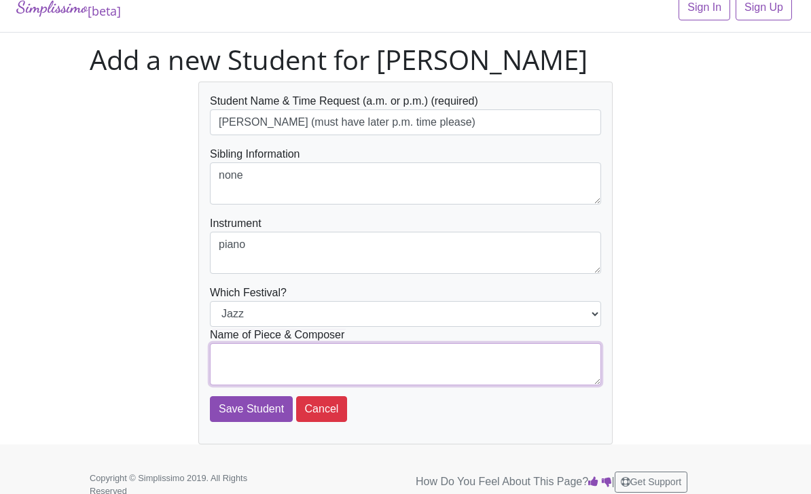
click at [296, 353] on textarea at bounding box center [405, 364] width 391 height 42
click at [413, 361] on textarea "It’s Only a Paper Moon by" at bounding box center [405, 364] width 391 height 42
type textarea "It’s Only a Paper Moon by Harold Arlen"
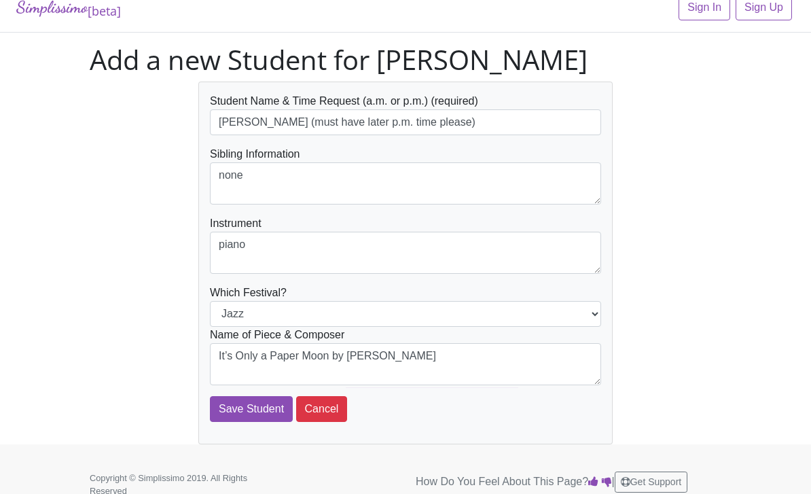
click at [253, 412] on input "Save Student" at bounding box center [251, 409] width 83 height 26
